Goal: Transaction & Acquisition: Purchase product/service

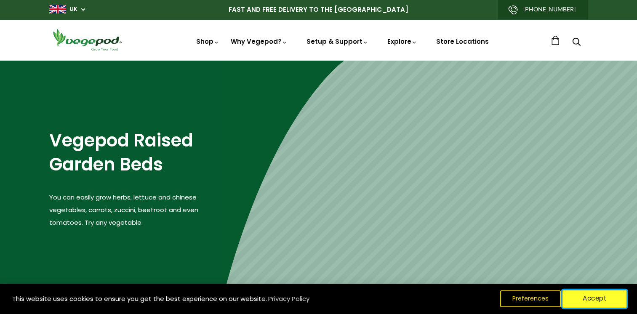
click at [586, 297] on button "Accept" at bounding box center [595, 299] width 64 height 18
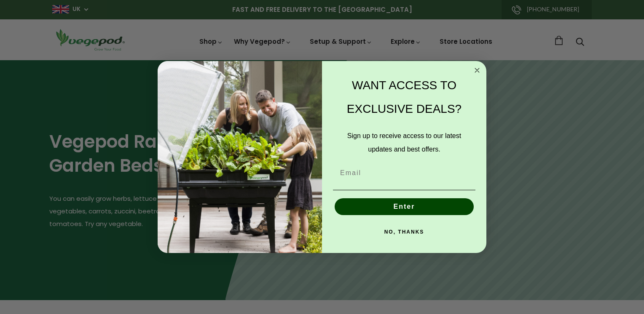
click at [476, 72] on circle "Close dialog" at bounding box center [477, 70] width 10 height 10
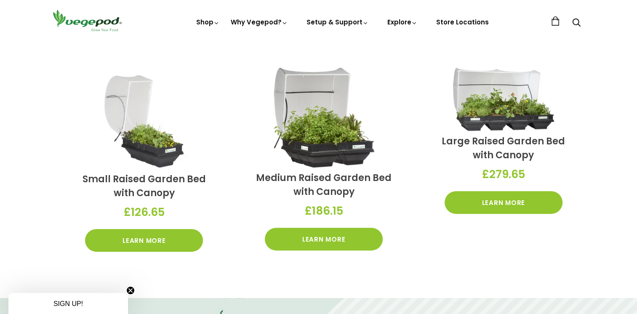
scroll to position [278, 0]
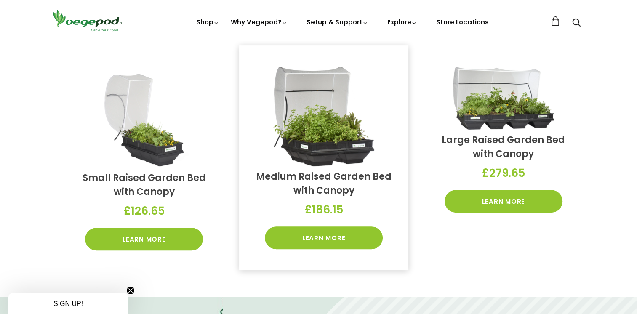
click at [345, 173] on link "Medium Raised Garden Bed with Canopy" at bounding box center [324, 183] width 136 height 27
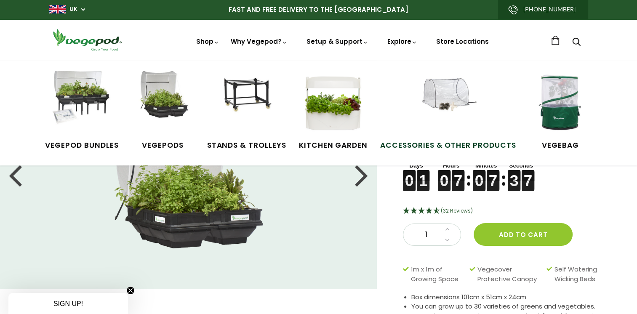
click at [447, 93] on img at bounding box center [448, 102] width 63 height 63
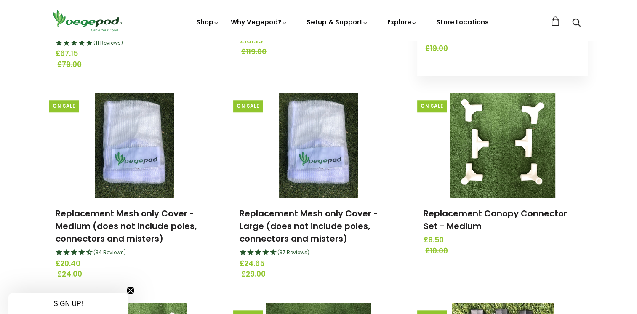
scroll to position [705, 0]
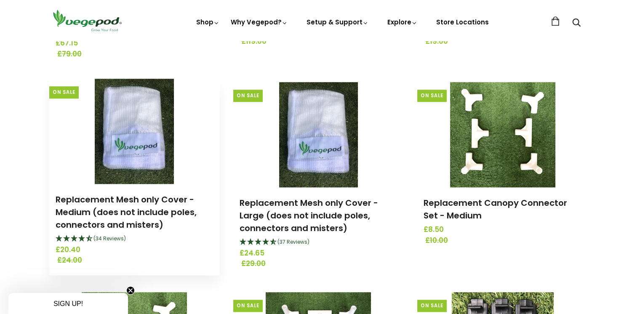
click at [131, 152] on img at bounding box center [134, 131] width 79 height 105
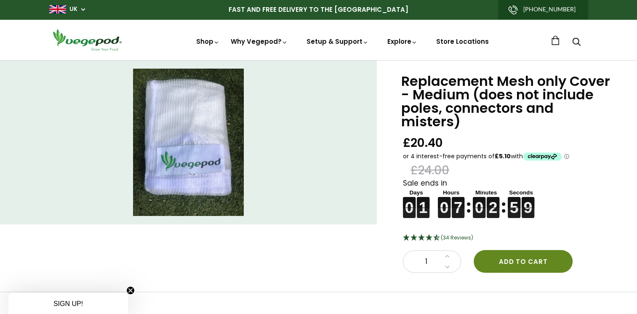
click at [522, 250] on button "Add to cart" at bounding box center [523, 261] width 99 height 23
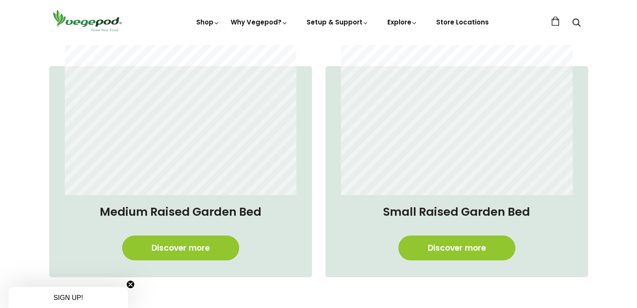
scroll to position [672, 0]
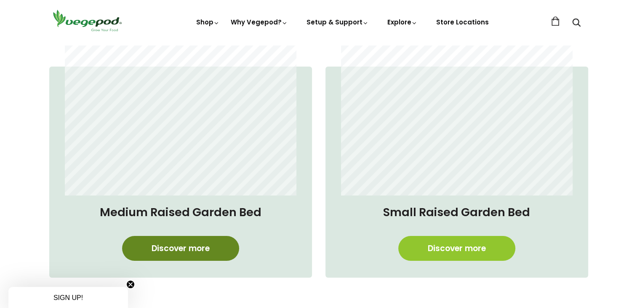
click at [202, 252] on link "Discover more" at bounding box center [180, 248] width 117 height 25
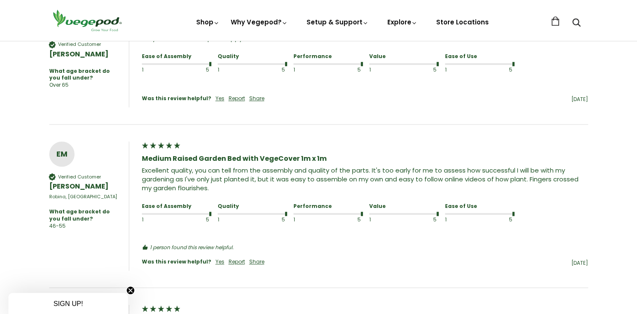
scroll to position [748, 0]
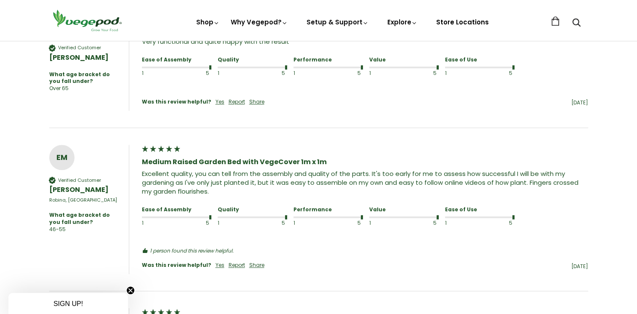
click at [464, 26] on link "Store Locations" at bounding box center [463, 22] width 53 height 9
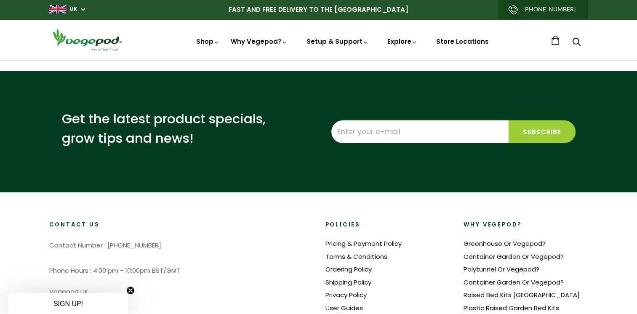
select select "m"
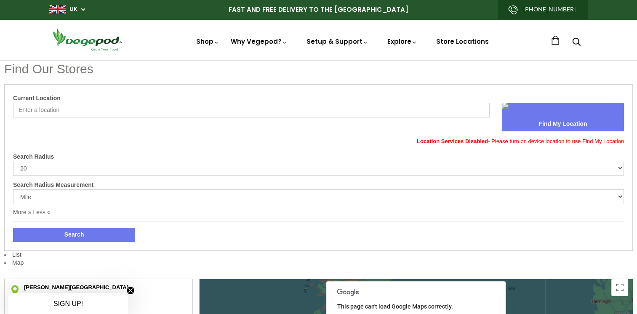
click at [149, 112] on input "Current Location" at bounding box center [251, 110] width 477 height 15
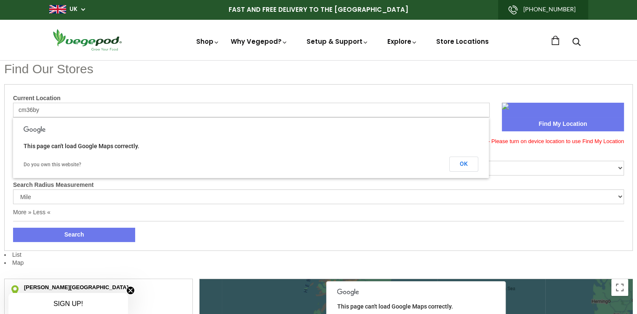
click at [31, 110] on input "cm36by" at bounding box center [251, 110] width 477 height 15
type input "cm3 6by"
click at [231, 86] on div "Current Location cm3 6by Find My Location Location Services Disabled - Please t…" at bounding box center [318, 167] width 629 height 167
click at [463, 166] on button "OK" at bounding box center [464, 164] width 29 height 15
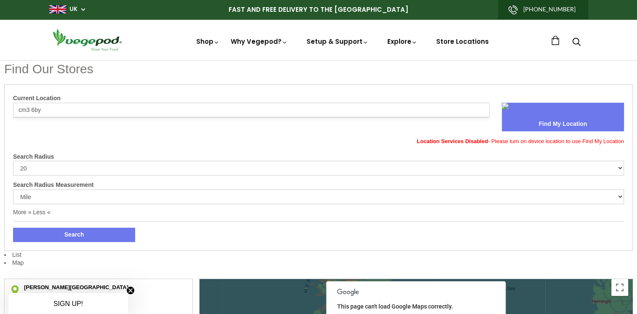
click at [359, 108] on input "cm3 6by" at bounding box center [251, 110] width 477 height 15
click at [13, 228] on button "Search" at bounding box center [74, 235] width 122 height 14
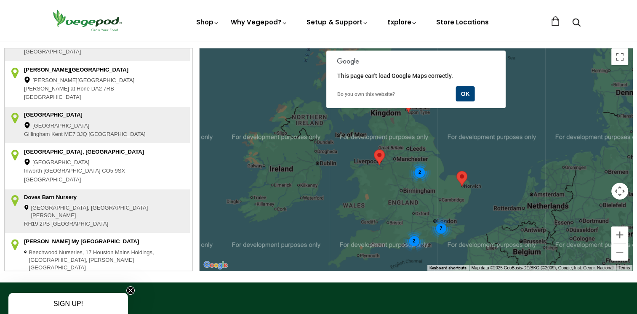
scroll to position [344, 0]
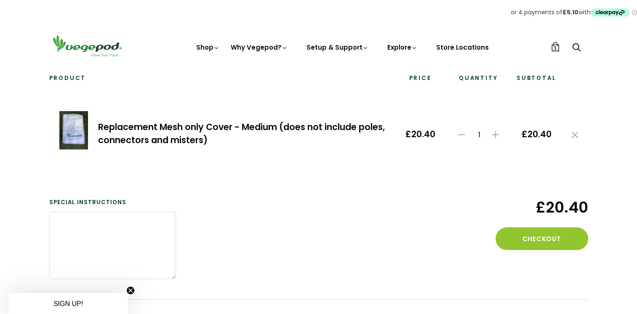
scroll to position [78, 0]
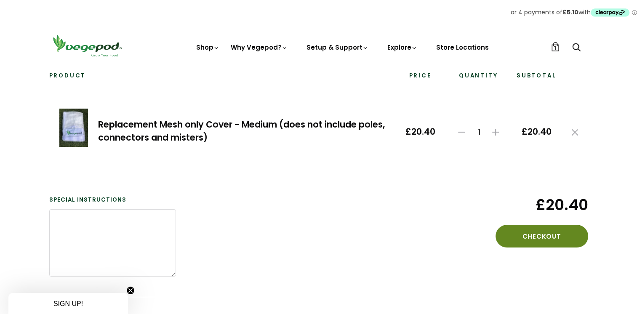
click at [538, 240] on button "Checkout" at bounding box center [542, 236] width 93 height 23
